Goal: Check status

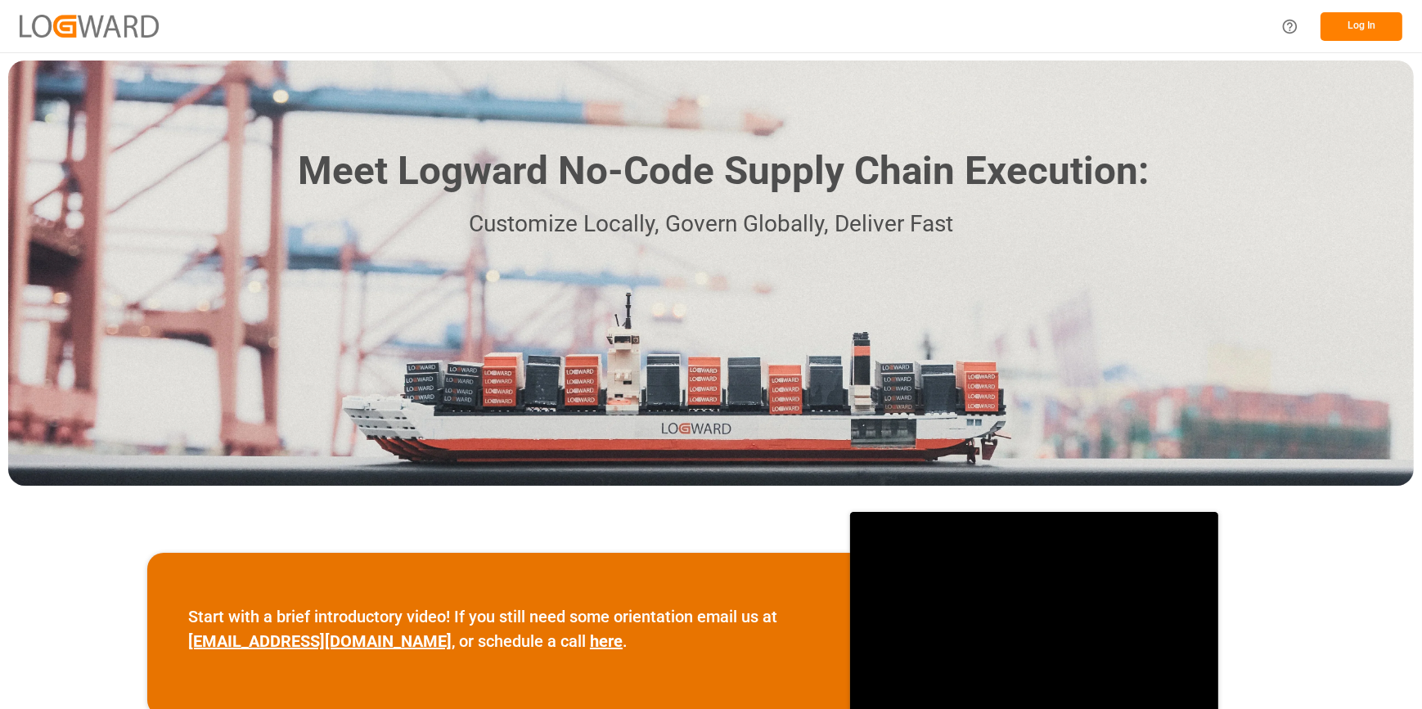
click at [1367, 19] on button "Log In" at bounding box center [1362, 26] width 82 height 29
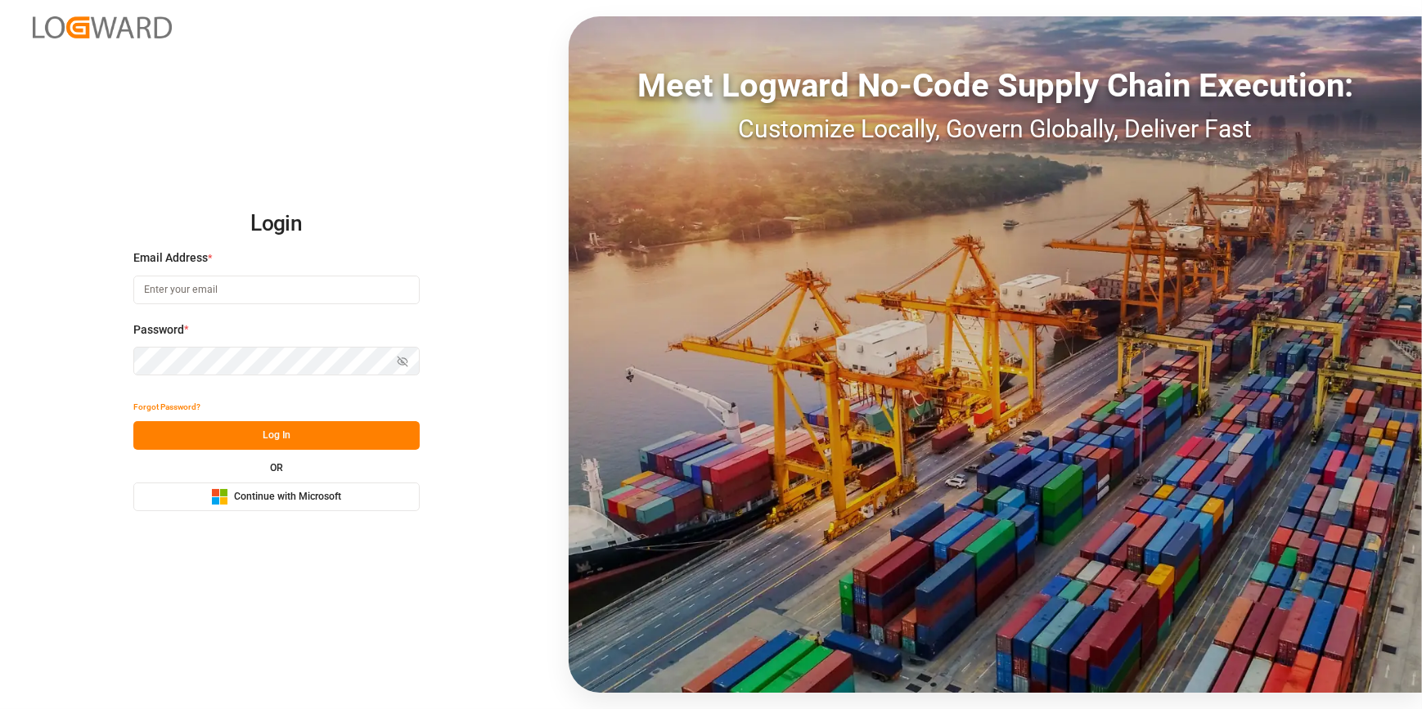
click at [259, 502] on span "Continue with Microsoft" at bounding box center [287, 497] width 107 height 15
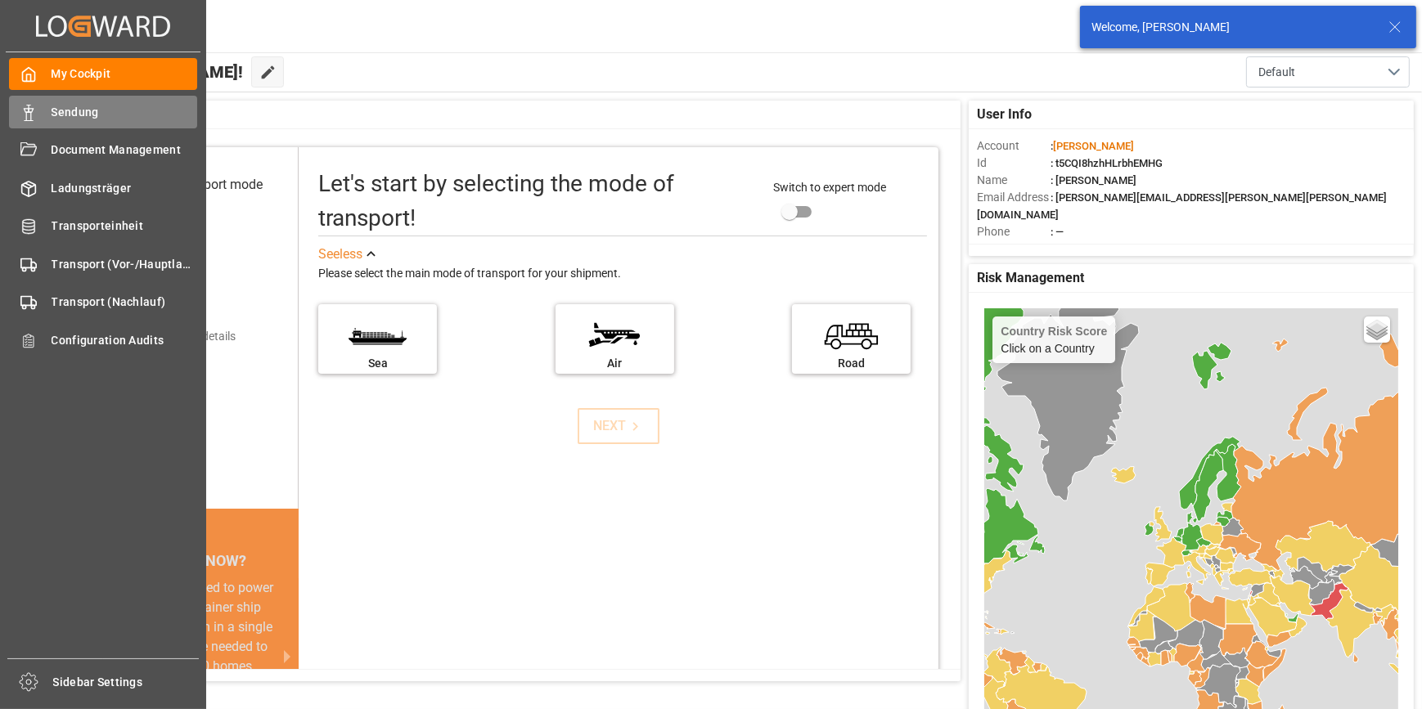
click at [34, 110] on icon at bounding box center [28, 113] width 16 height 16
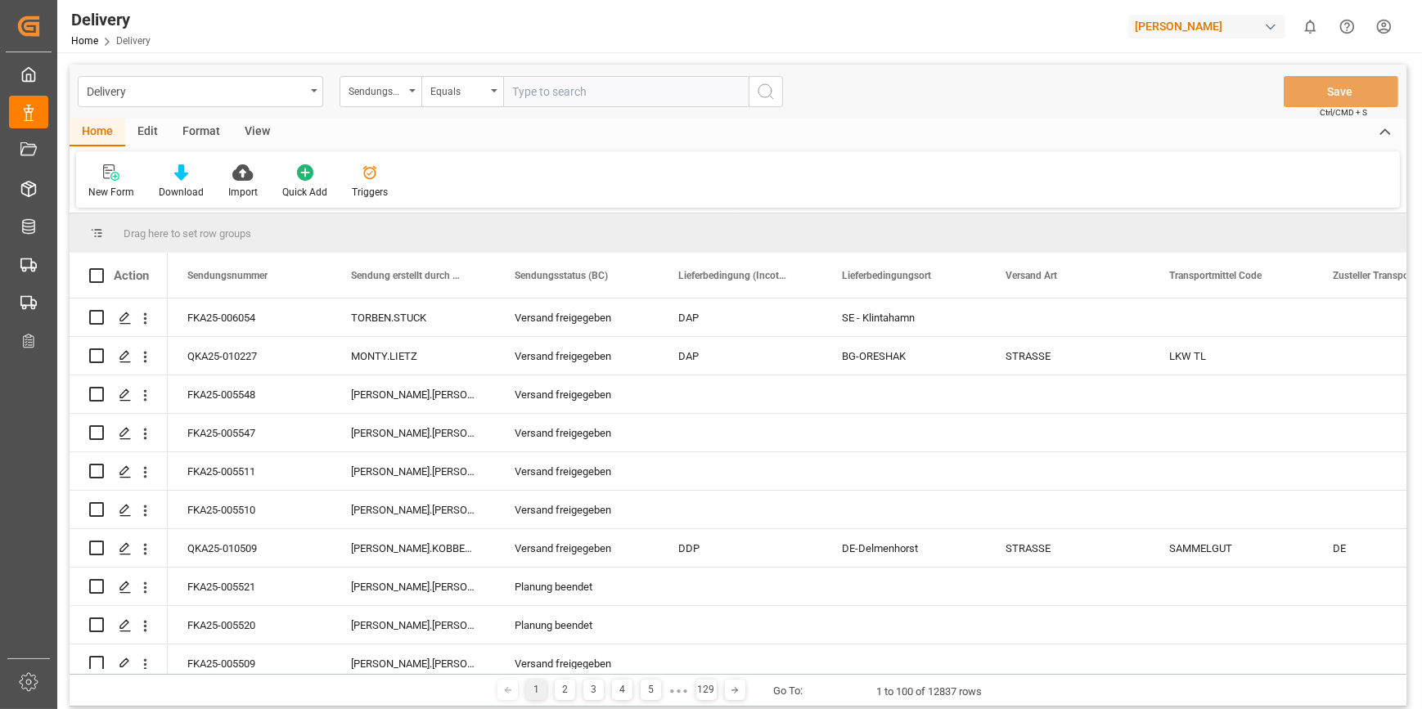
click at [552, 101] on input "text" at bounding box center [625, 91] width 245 height 31
paste input "FKA25-005413"
type input "FKA25-005413"
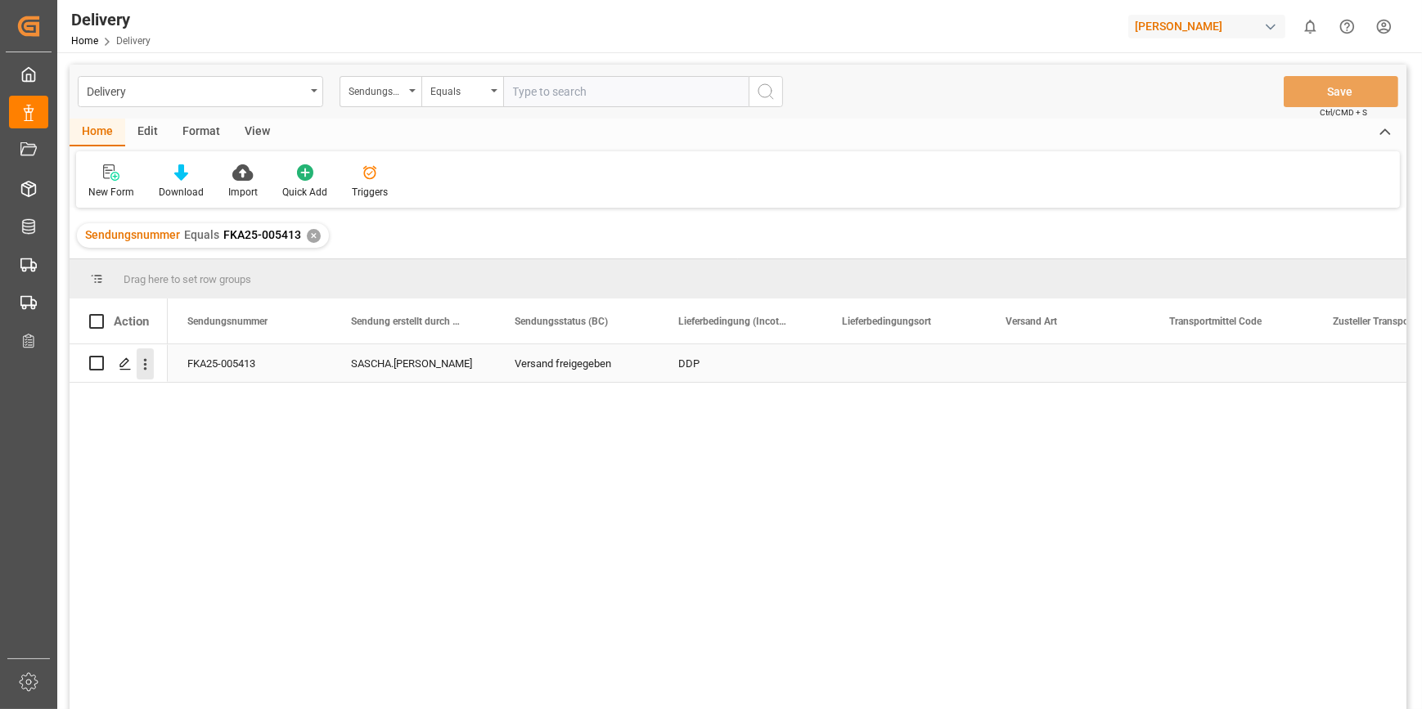
click at [146, 367] on icon "open menu" at bounding box center [145, 364] width 17 height 17
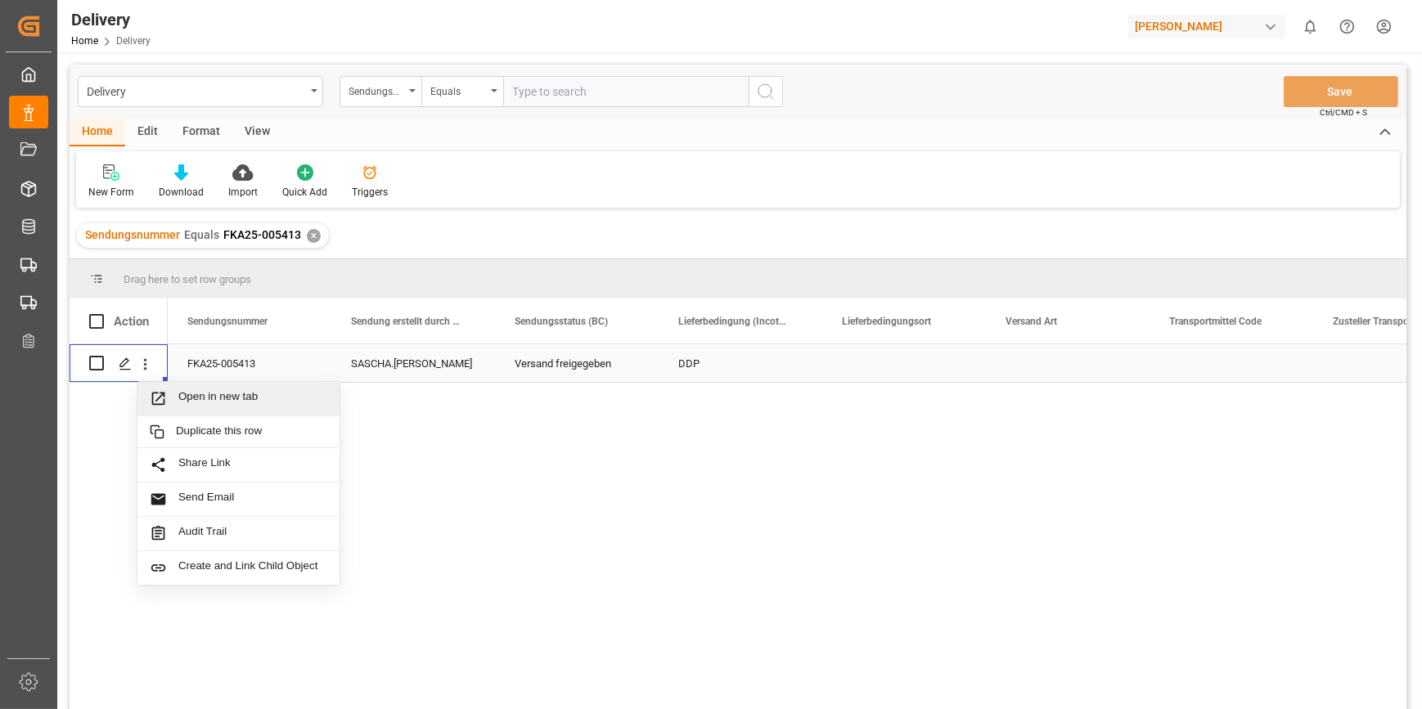
click at [200, 395] on span "Open in new tab" at bounding box center [252, 398] width 149 height 17
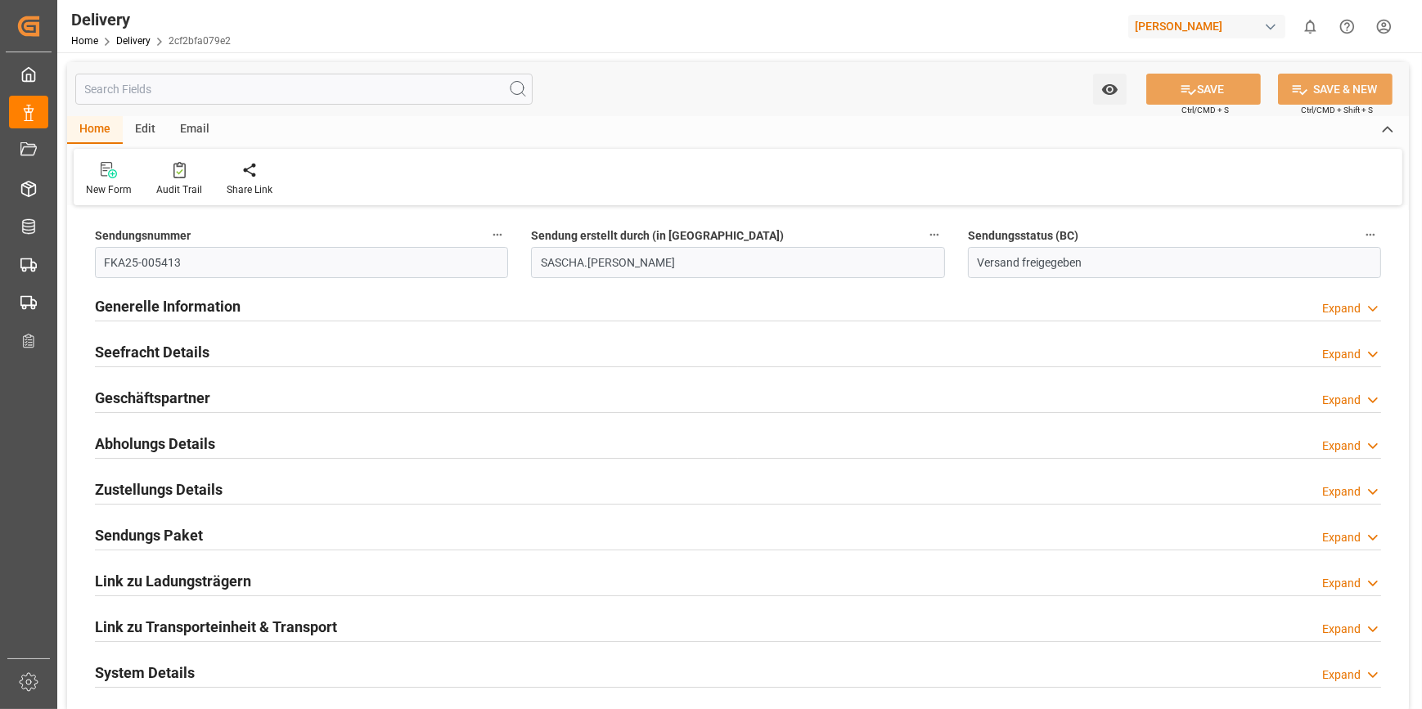
click at [236, 309] on h2 "Generelle Information" at bounding box center [168, 306] width 146 height 22
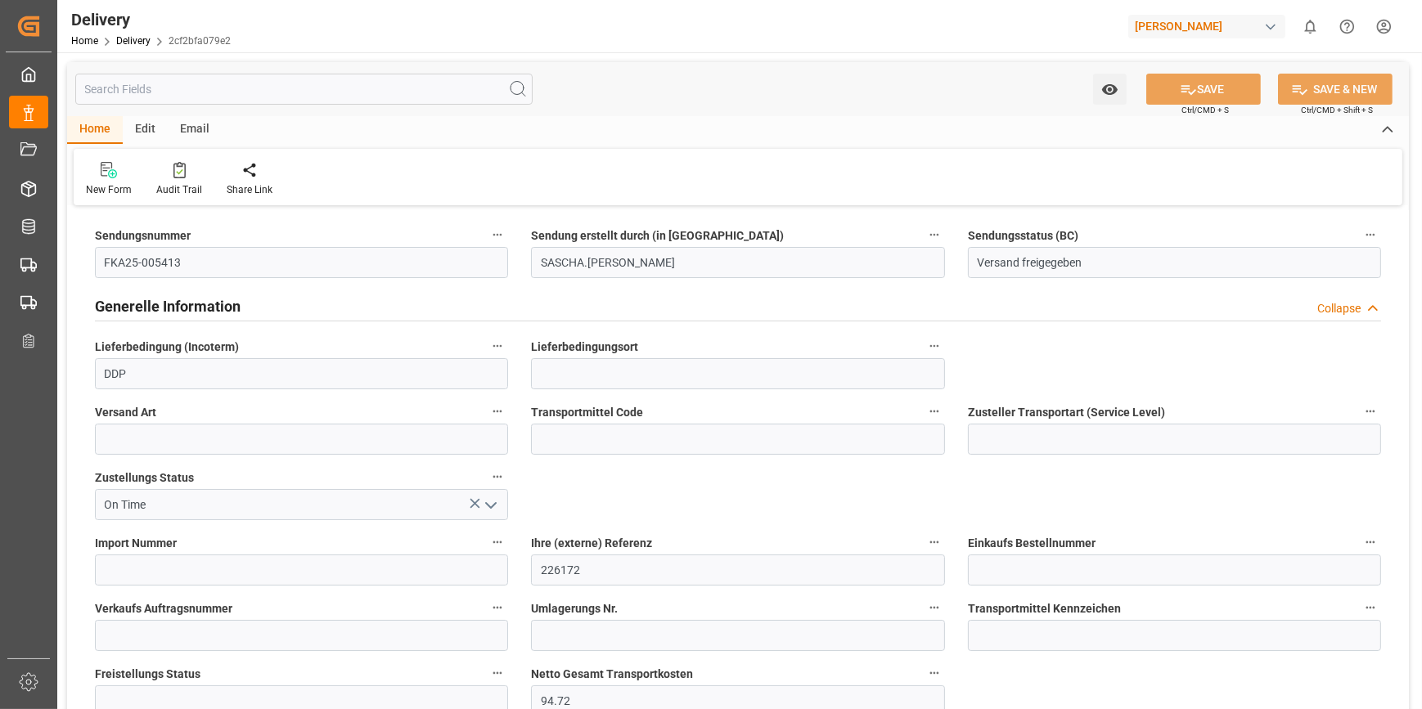
click at [236, 309] on h2 "Generelle Information" at bounding box center [168, 306] width 146 height 22
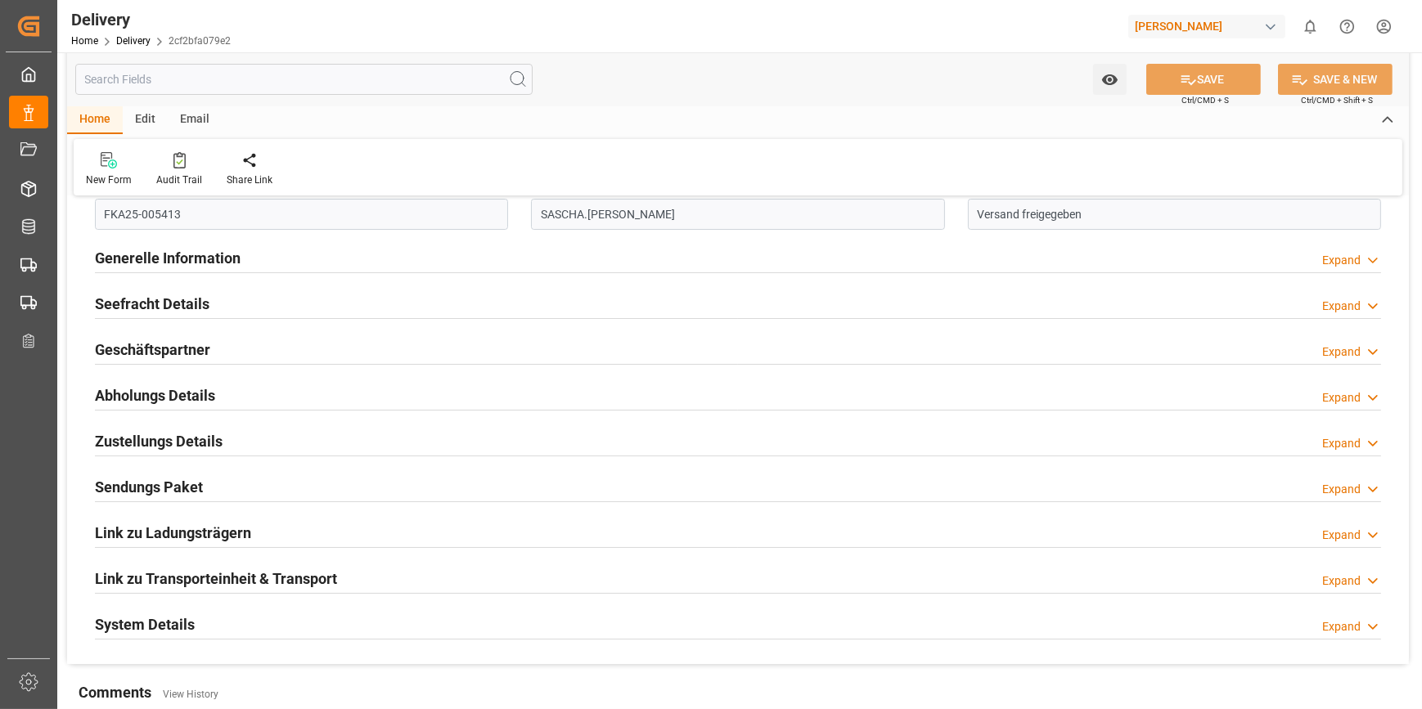
scroll to position [74, 0]
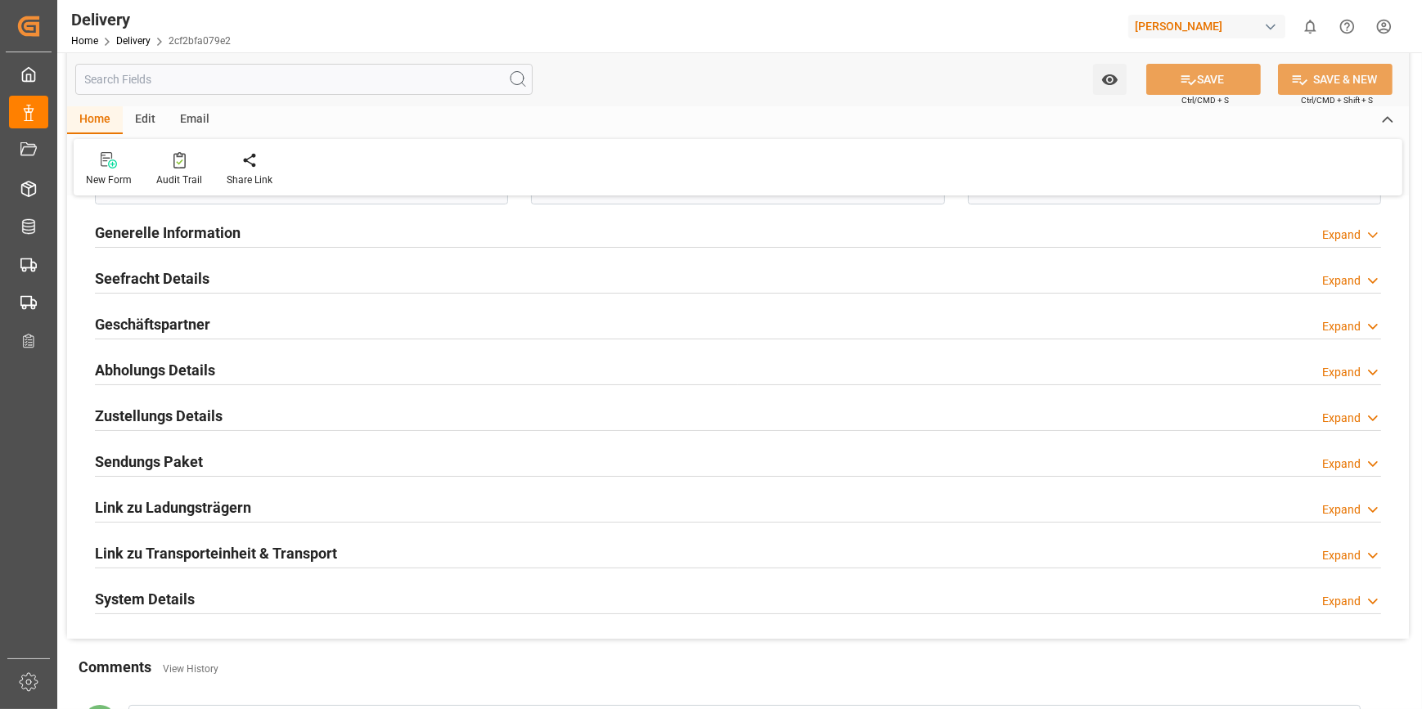
click at [232, 502] on h2 "Link zu Ladungsträgern" at bounding box center [173, 508] width 156 height 22
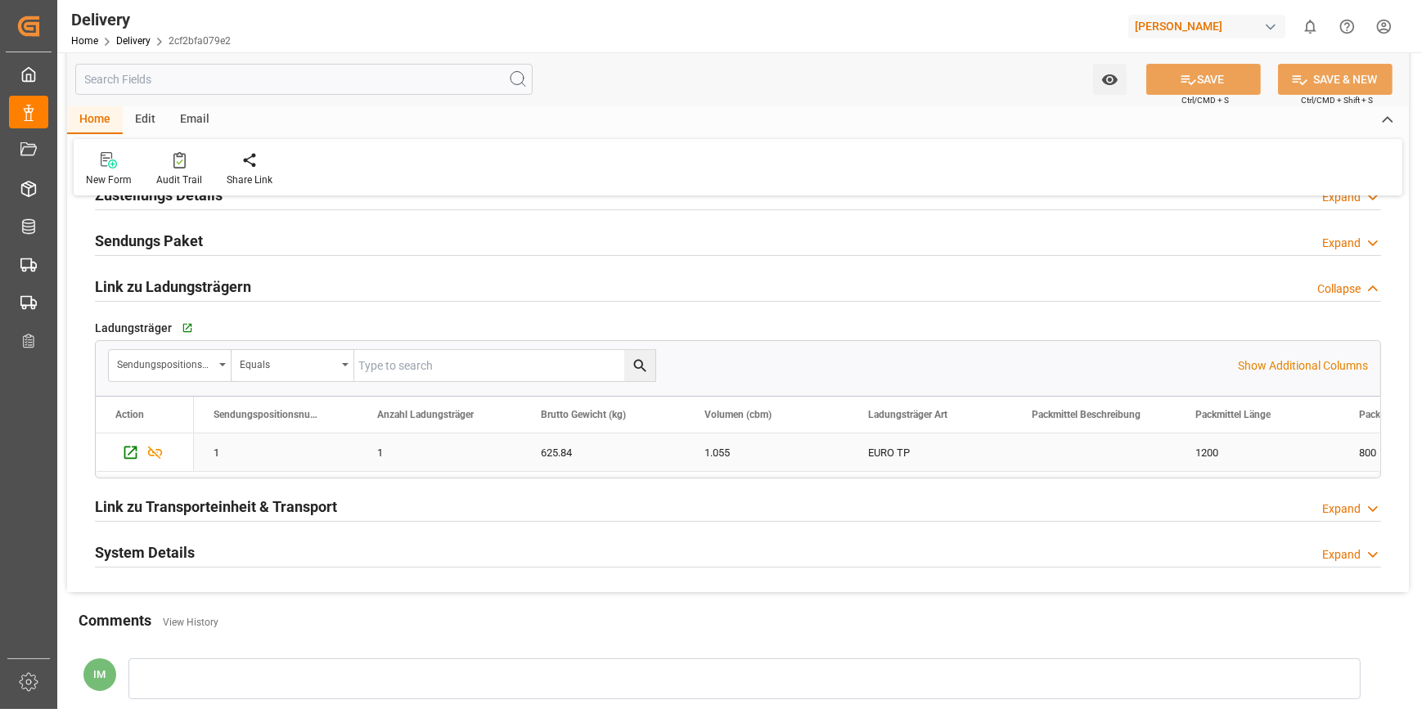
scroll to position [297, 0]
drag, startPoint x: 424, startPoint y: 471, endPoint x: 498, endPoint y: 471, distance: 74.5
click at [498, 471] on div "Drag here to set row groups Drag here to set column labels Action Sendungsposit…" at bounding box center [738, 435] width 1285 height 82
drag, startPoint x: 498, startPoint y: 471, endPoint x: 558, endPoint y: 471, distance: 59.7
click at [558, 471] on div "Drag here to set row groups Drag here to set column labels Action Sendungsposit…" at bounding box center [738, 435] width 1285 height 82
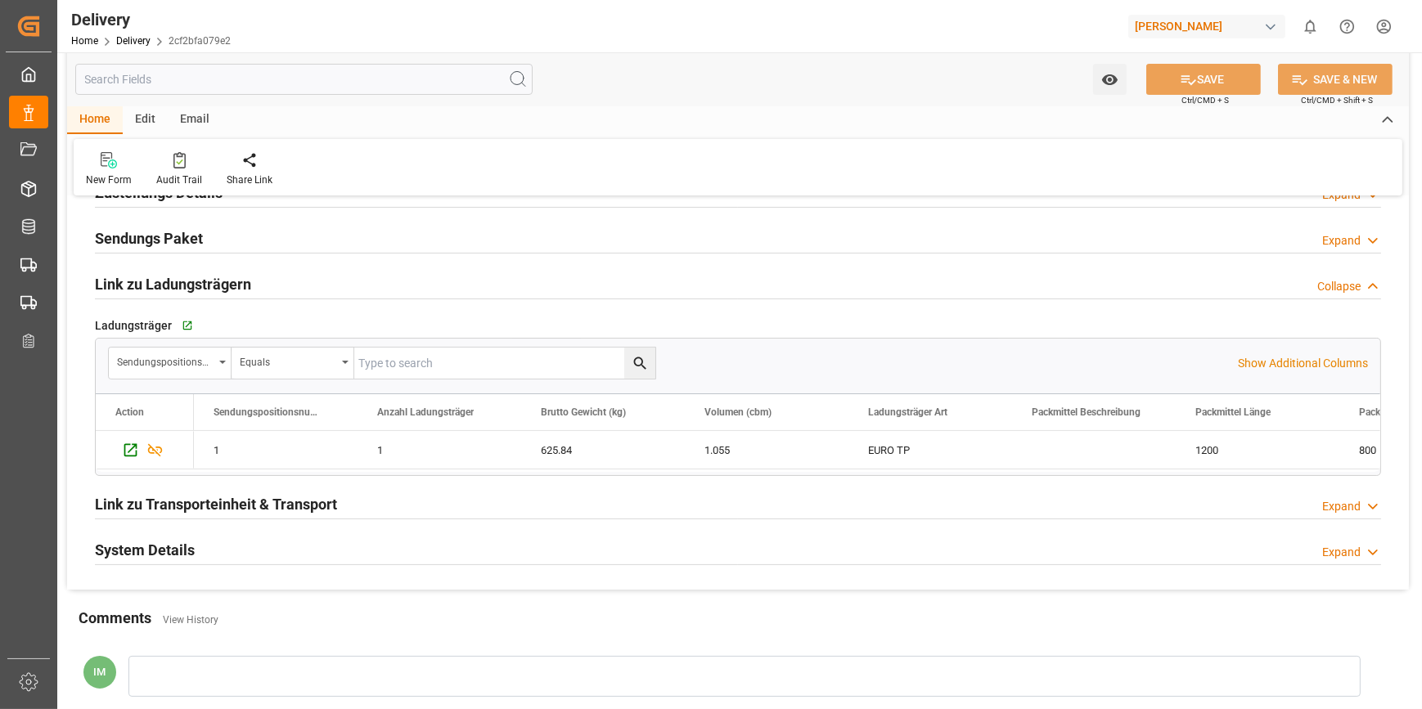
click at [179, 286] on h2 "Link zu Ladungsträgern" at bounding box center [173, 284] width 156 height 22
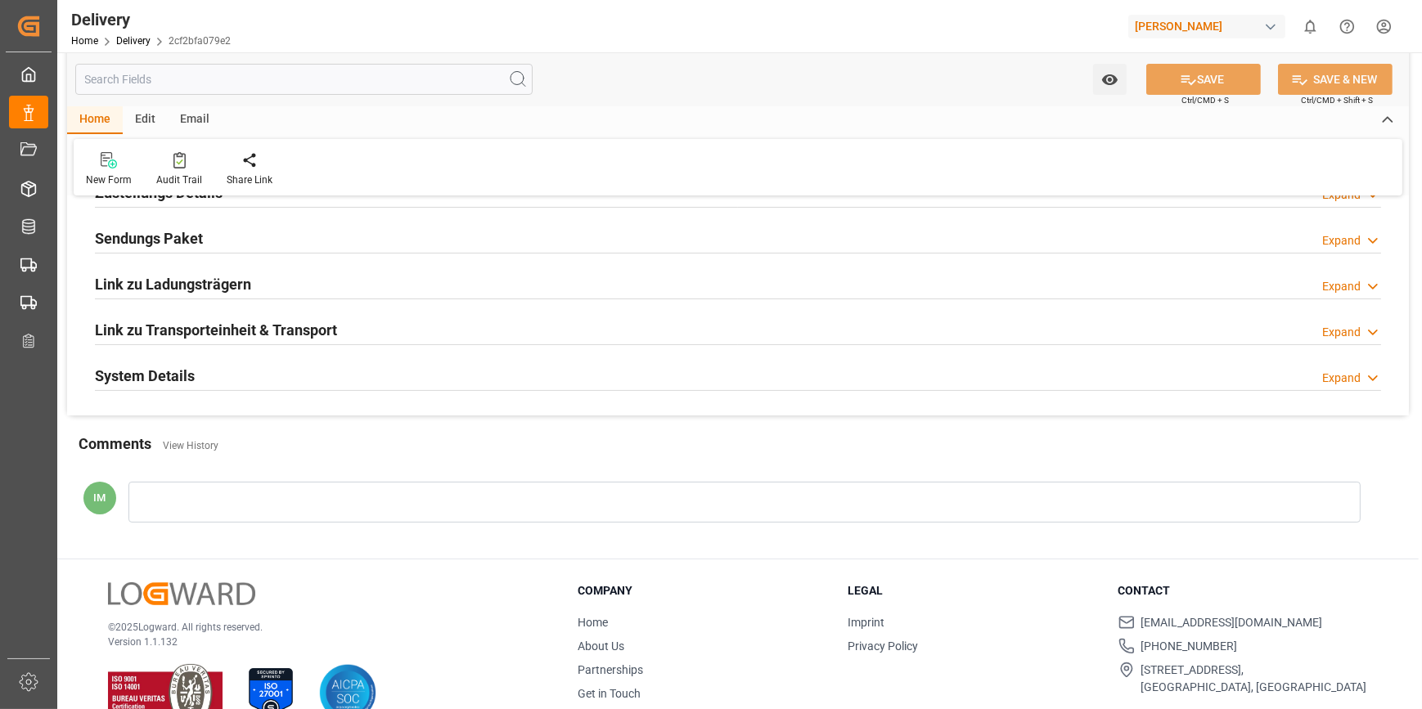
click at [179, 286] on h2 "Link zu Ladungsträgern" at bounding box center [173, 284] width 156 height 22
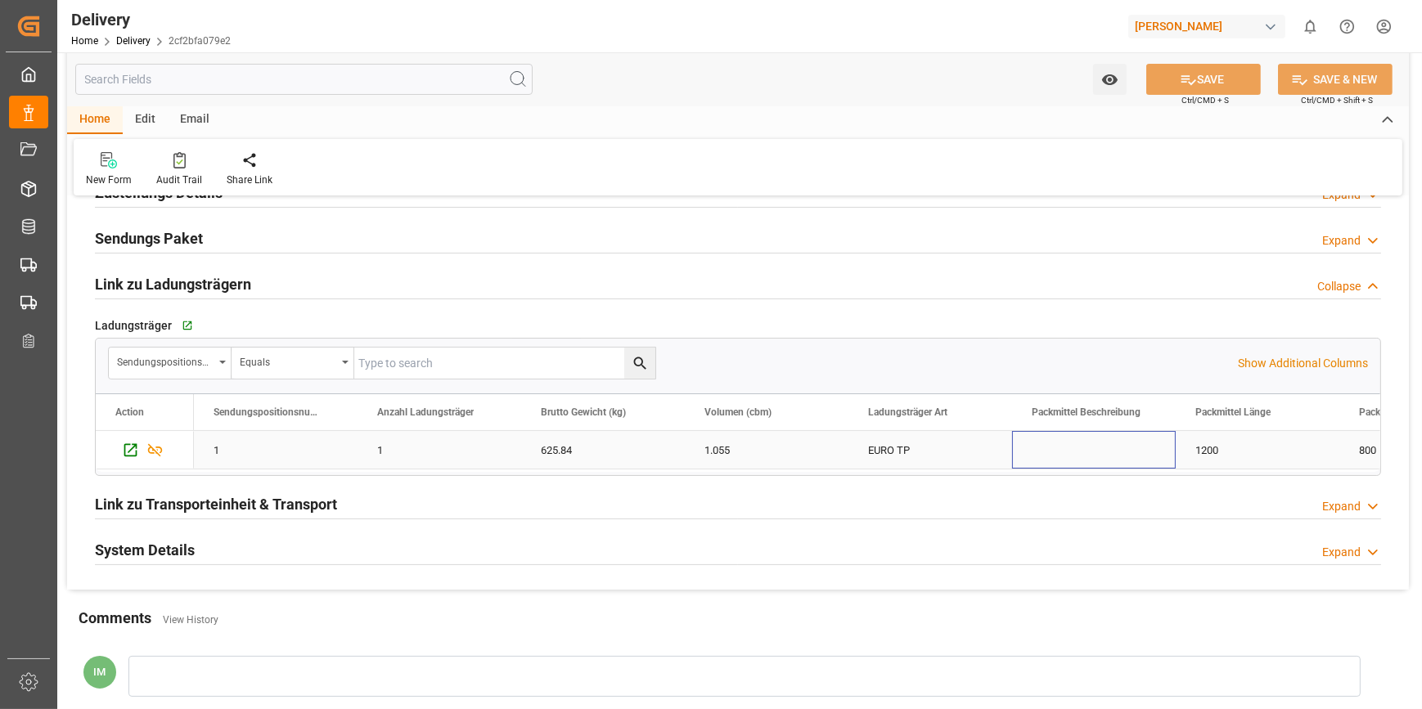
drag, startPoint x: 1133, startPoint y: 442, endPoint x: 1043, endPoint y: 442, distance: 90.0
click at [1043, 442] on div "Press SPACE to select this row." at bounding box center [1094, 450] width 164 height 38
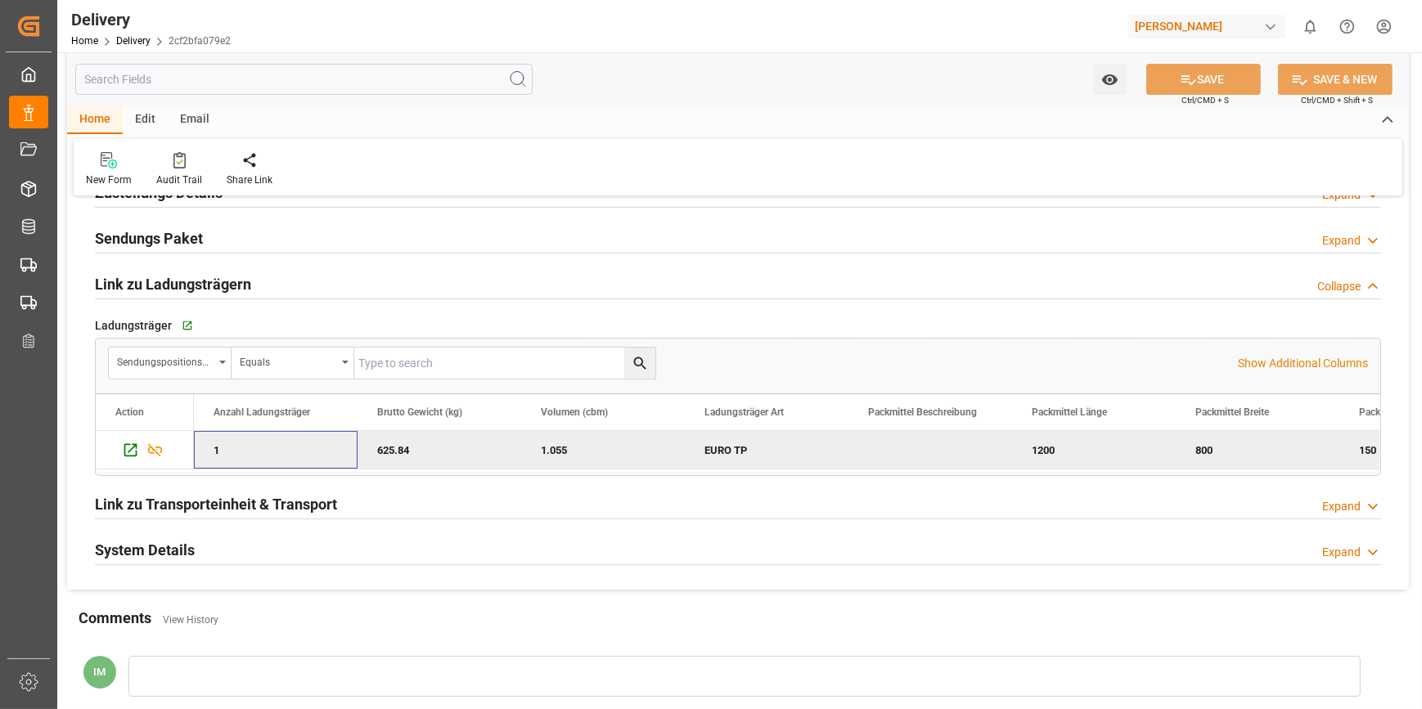
scroll to position [0, 0]
drag, startPoint x: 1063, startPoint y: 406, endPoint x: 534, endPoint y: 398, distance: 528.6
click at [534, 398] on div "Packmittel Beschreibung" at bounding box center [603, 412] width 164 height 36
drag, startPoint x: 1096, startPoint y: 415, endPoint x: 560, endPoint y: 418, distance: 536.8
click at [560, 418] on div "Ladungsträger Art" at bounding box center [596, 412] width 110 height 36
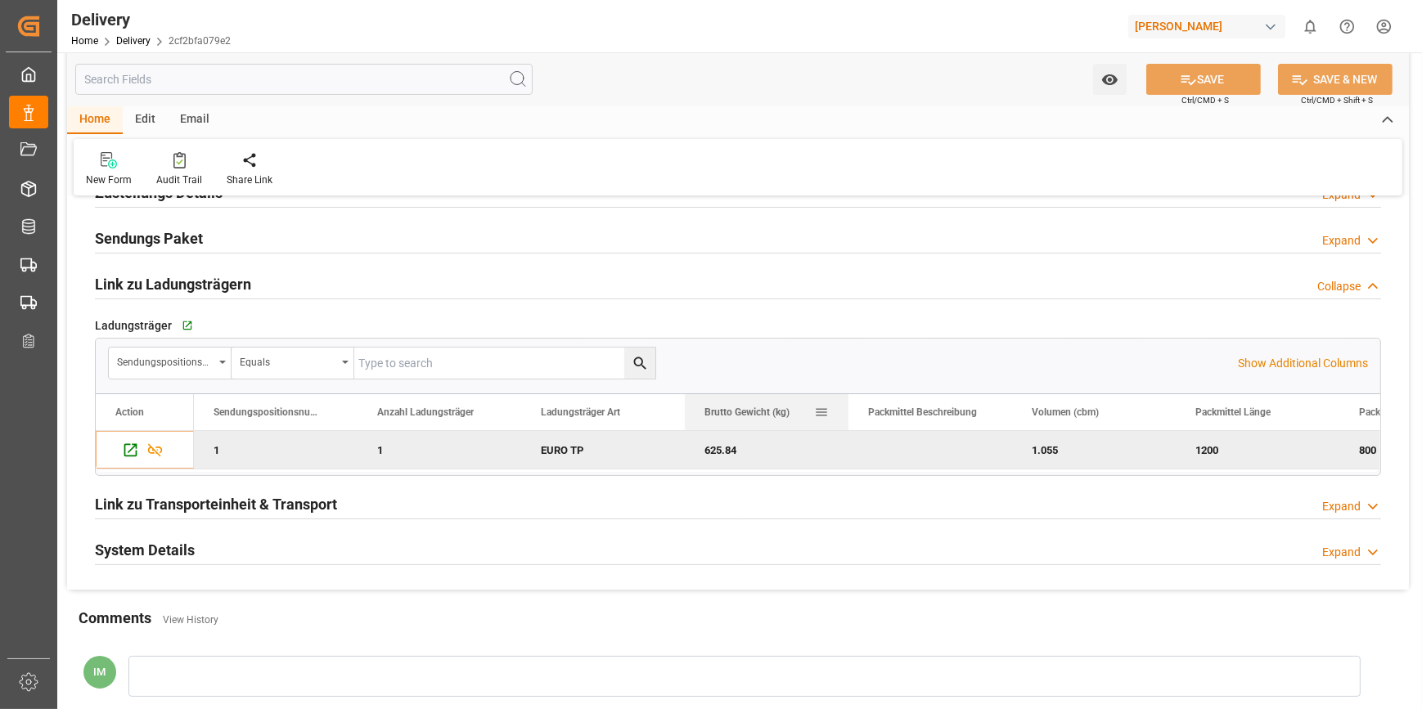
drag, startPoint x: 909, startPoint y: 416, endPoint x: 718, endPoint y: 416, distance: 190.7
click at [718, 416] on span "Brutto Gewicht (kg)" at bounding box center [747, 412] width 85 height 11
drag, startPoint x: 936, startPoint y: 409, endPoint x: 748, endPoint y: 411, distance: 188.2
click at [748, 411] on span "Packmittel Beschreibung" at bounding box center [759, 412] width 109 height 11
